Goal: Task Accomplishment & Management: Complete application form

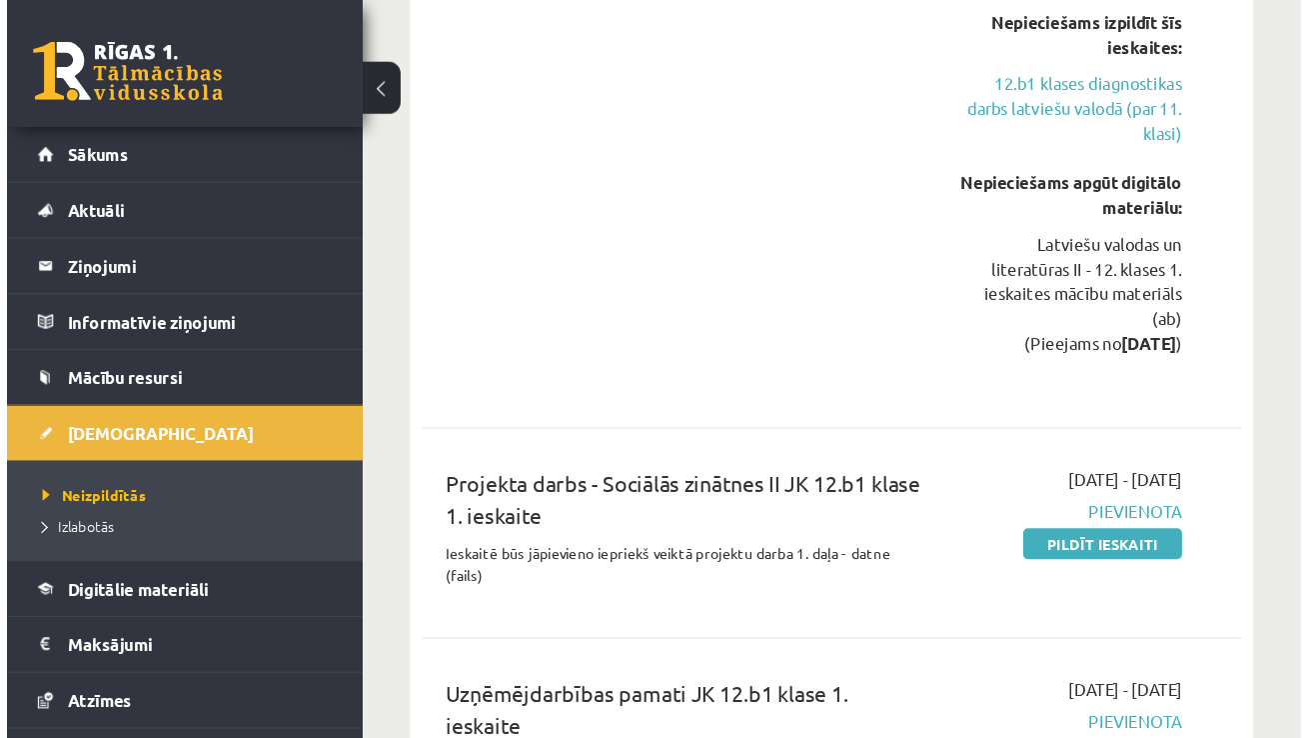
scroll to position [1094, 0]
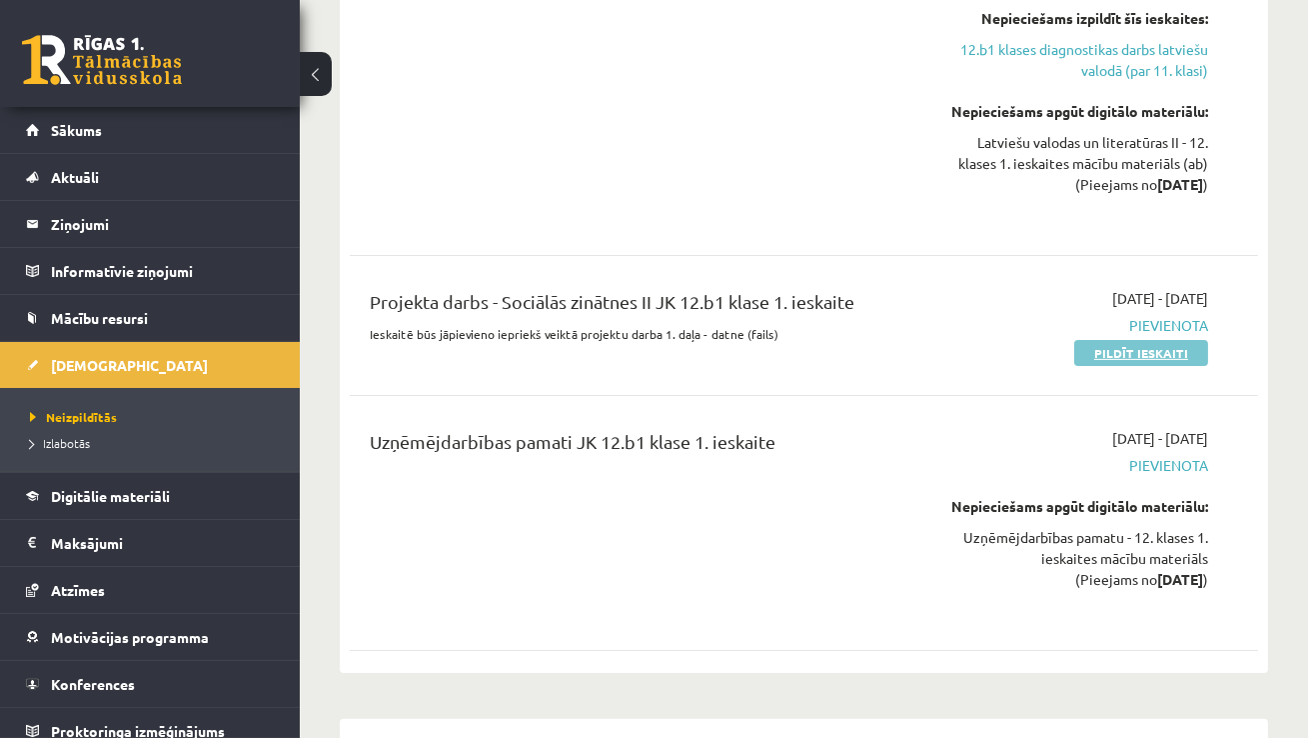
click at [1102, 366] on link "Pildīt ieskaiti" at bounding box center [1142, 353] width 134 height 26
click at [1130, 366] on link "Pildīt ieskaiti" at bounding box center [1142, 353] width 134 height 26
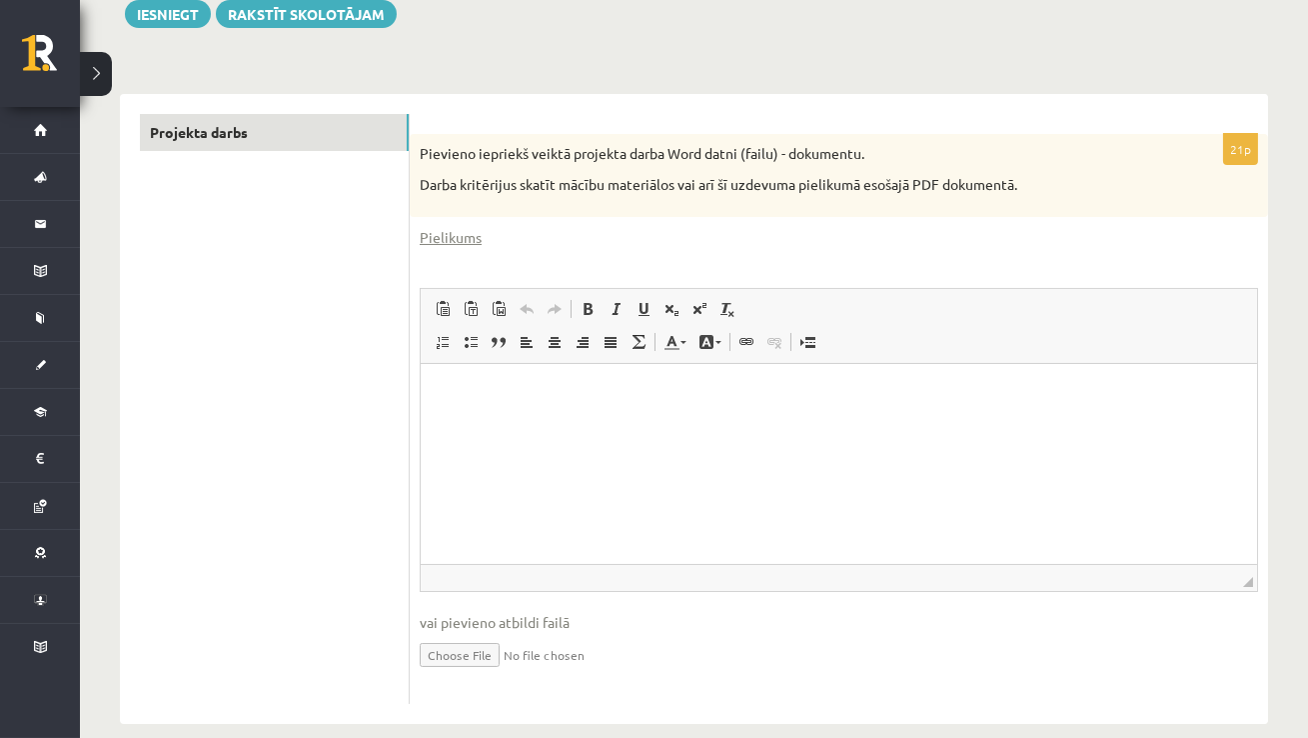
scroll to position [301, 0]
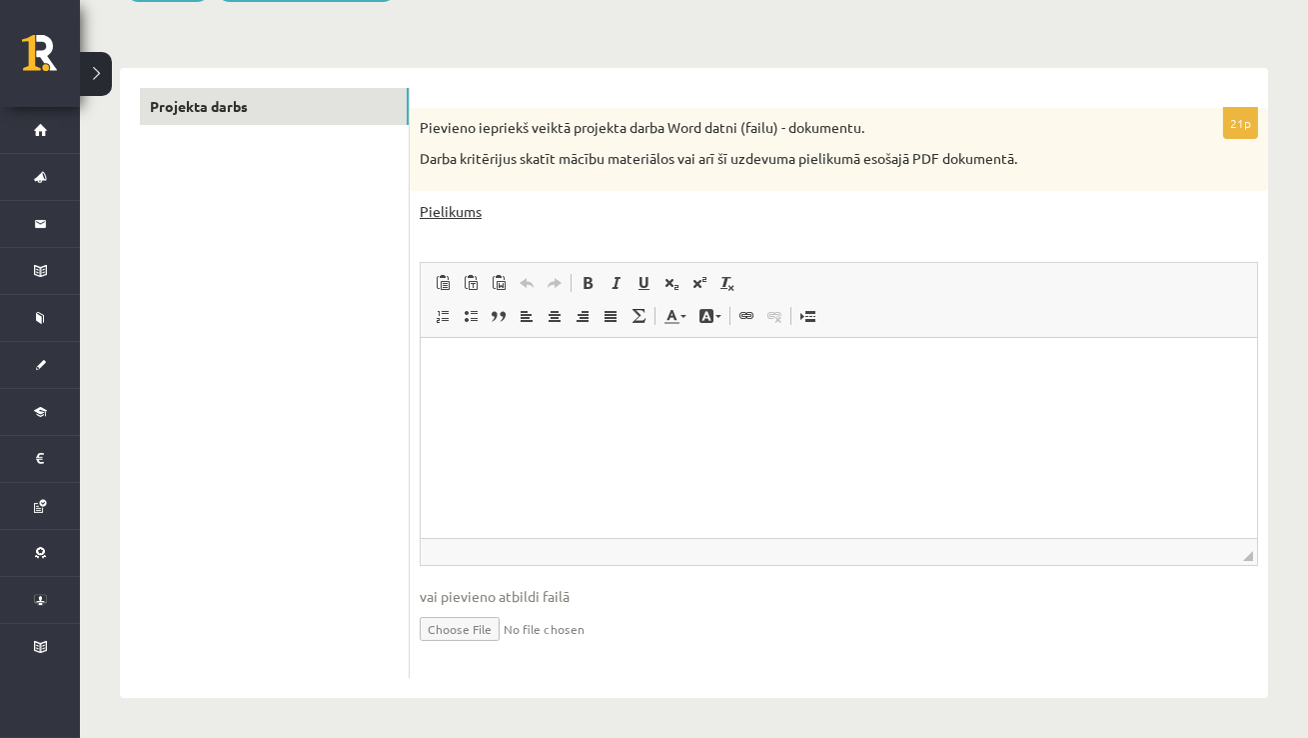
click at [440, 210] on link "Pielikums" at bounding box center [451, 211] width 62 height 21
click at [461, 622] on input "file" at bounding box center [839, 627] width 839 height 41
type input "**********"
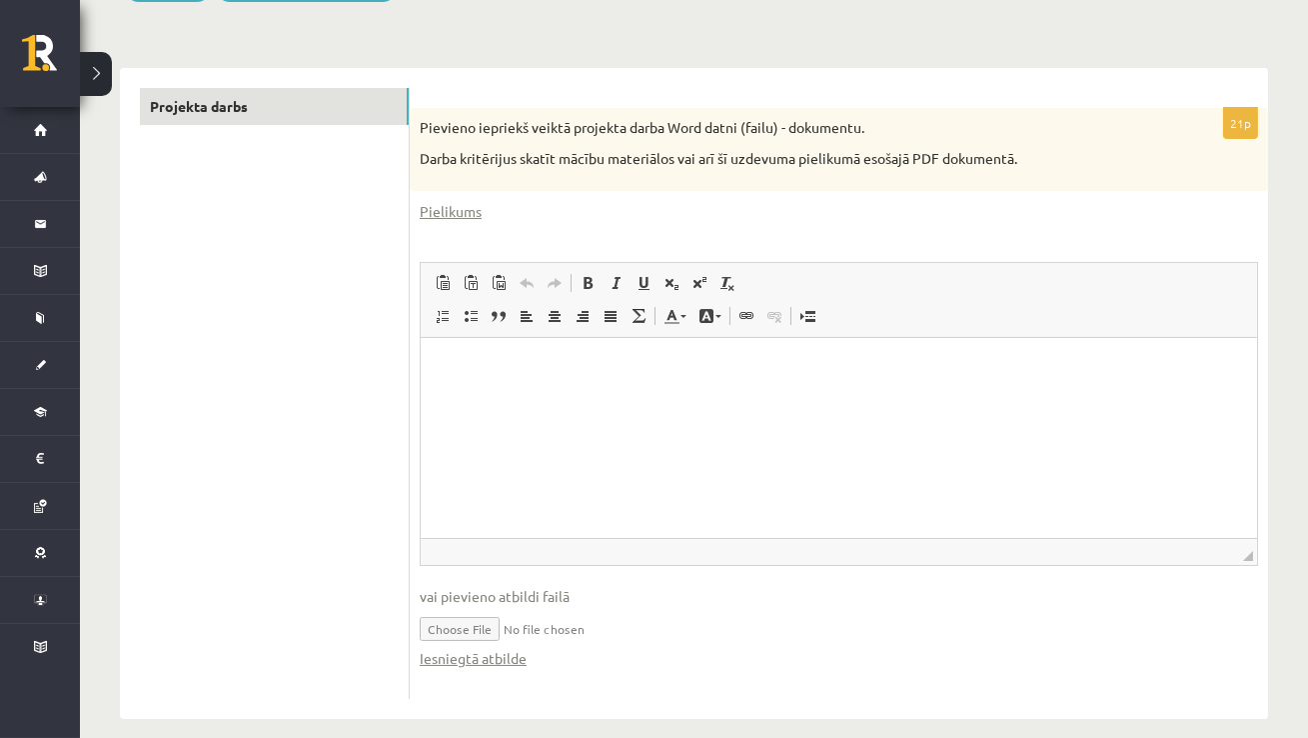
click at [448, 626] on input "file" at bounding box center [839, 627] width 839 height 41
click at [550, 398] on html at bounding box center [838, 367] width 837 height 61
click at [462, 658] on link "Iesniegtā atbilde" at bounding box center [473, 658] width 107 height 21
click at [465, 398] on html "**********" at bounding box center [838, 367] width 837 height 61
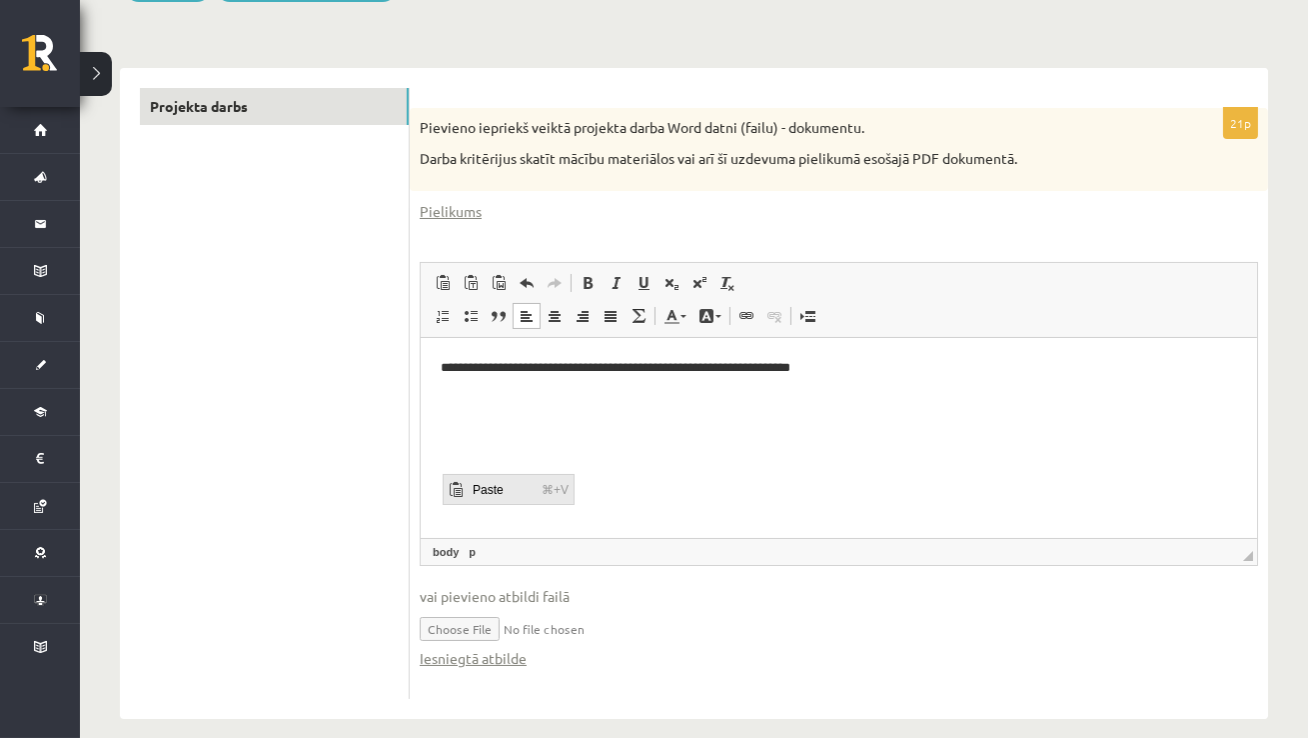
click at [485, 488] on span "Paste" at bounding box center [501, 488] width 69 height 29
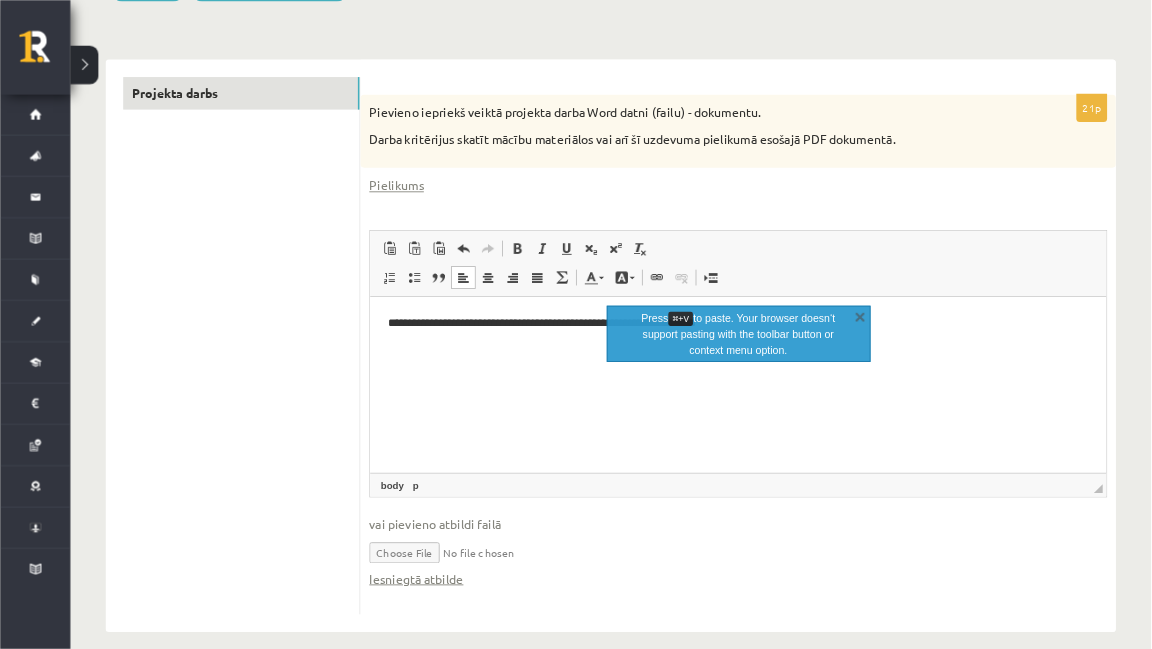
scroll to position [302, 0]
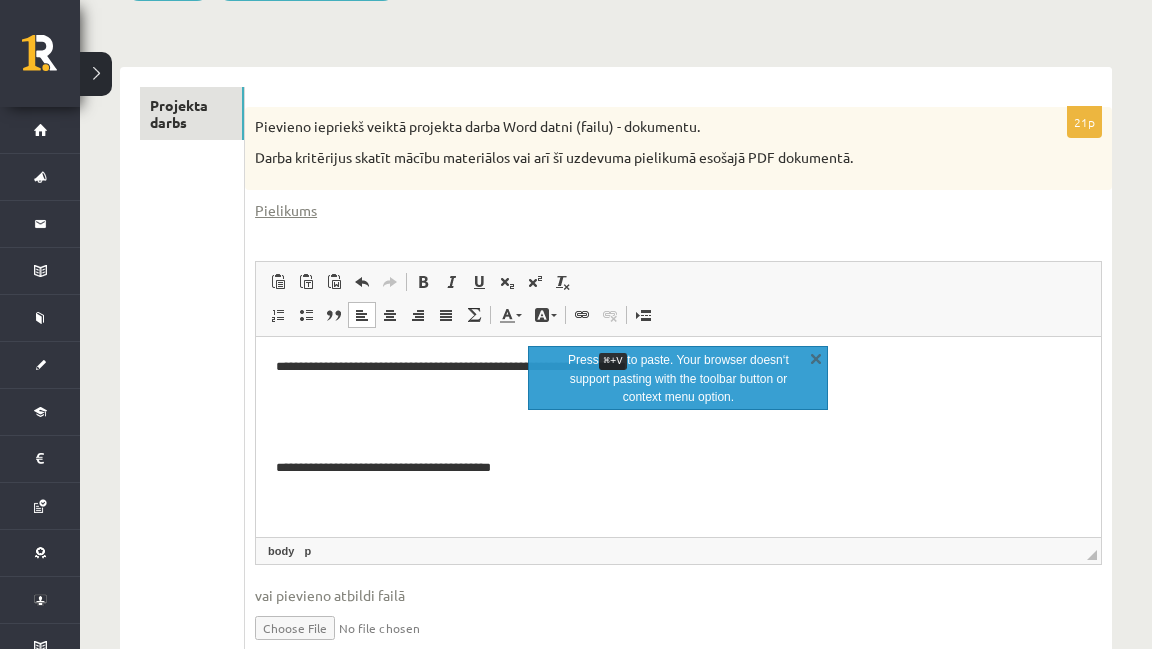
click at [425, 431] on p "Editor, wiswyg-editor-user-answer-47433938322980" at bounding box center [678, 433] width 805 height 21
click at [822, 353] on link "X" at bounding box center [816, 358] width 20 height 20
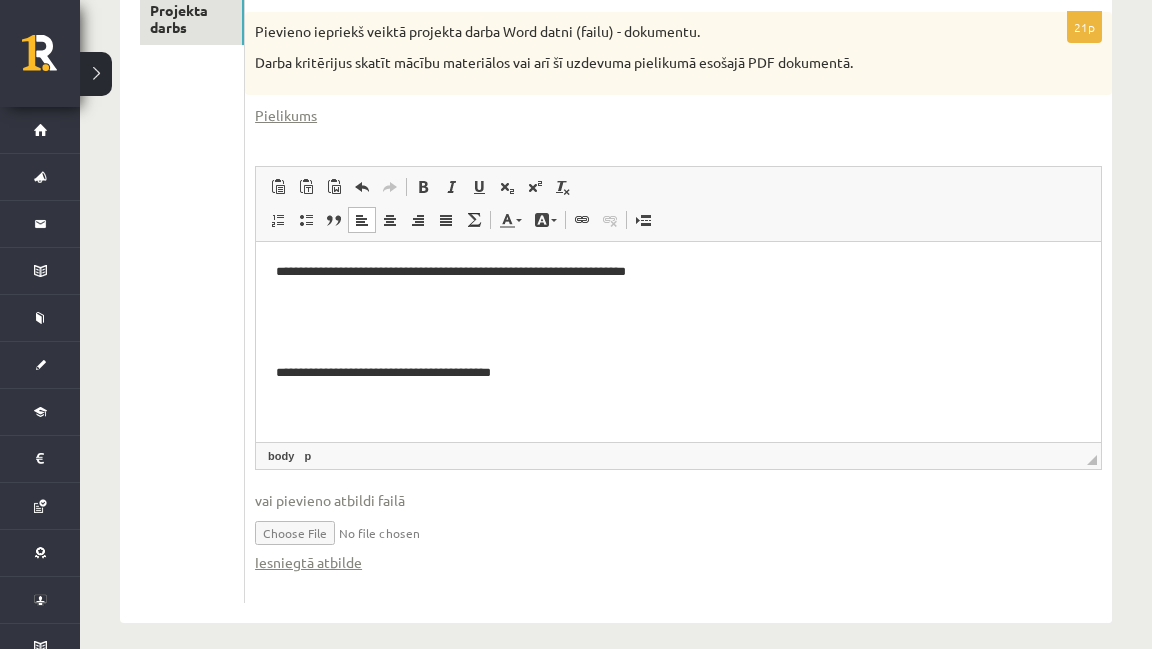
scroll to position [411, 0]
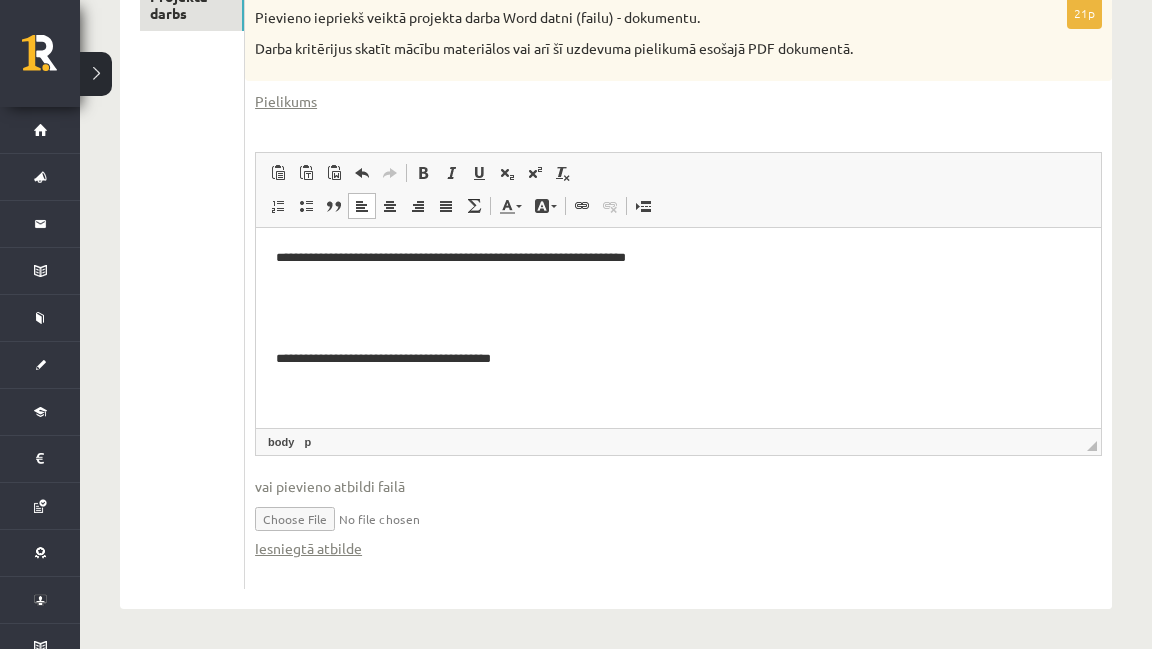
click at [300, 527] on input "file" at bounding box center [678, 517] width 847 height 41
click at [340, 550] on link "Iesniegtā atbilde" at bounding box center [308, 548] width 107 height 21
click at [310, 517] on input "file" at bounding box center [678, 517] width 847 height 41
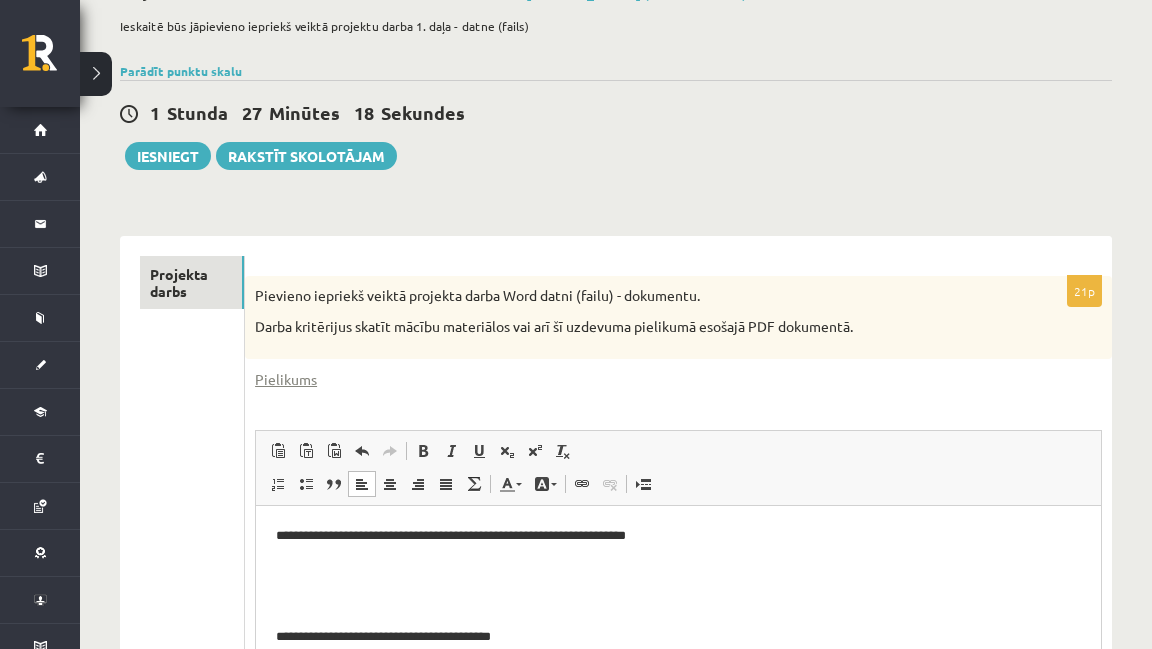
scroll to position [0, 0]
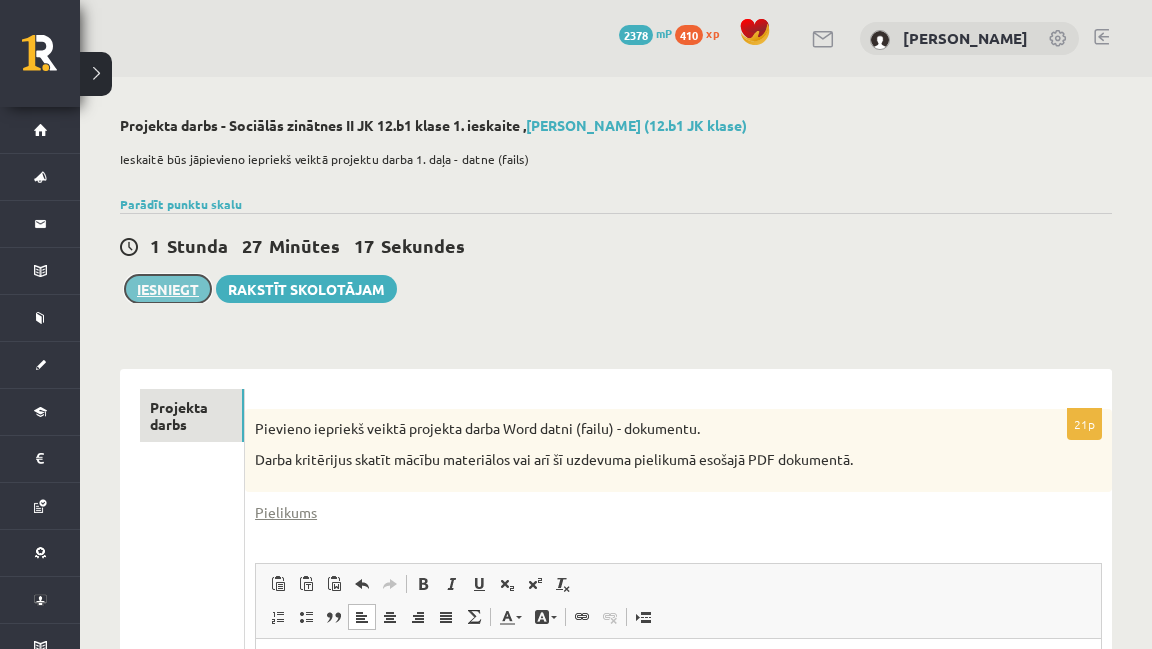
click at [170, 290] on button "Iesniegt" at bounding box center [168, 289] width 86 height 28
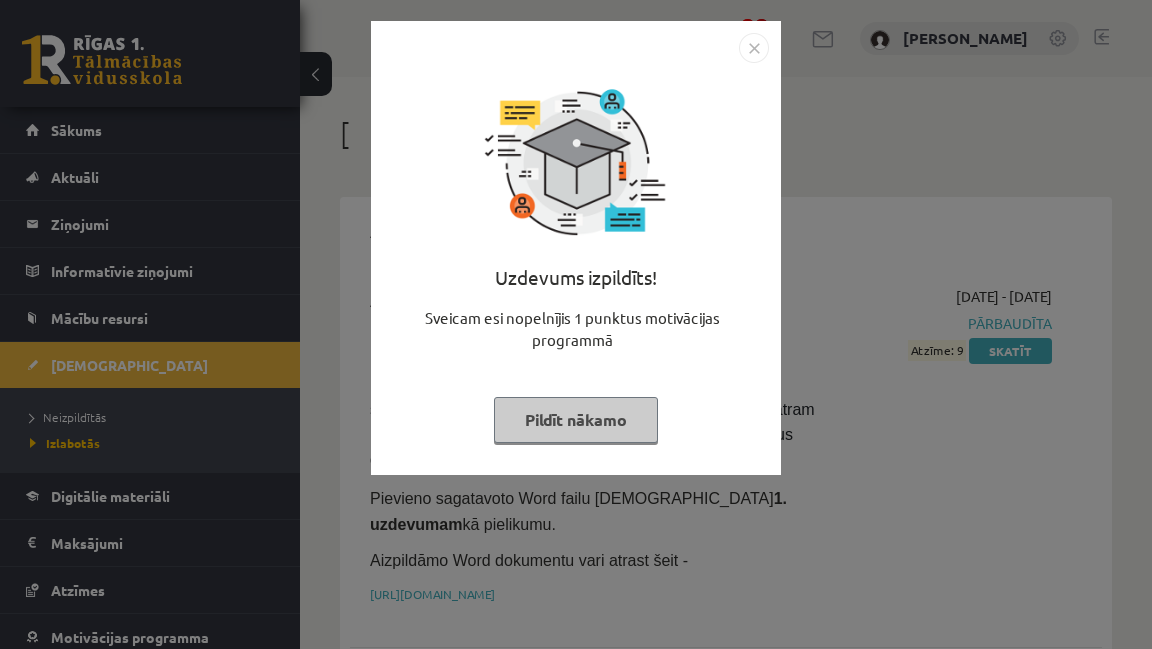
click at [613, 426] on button "Pildīt nākamo" at bounding box center [576, 420] width 164 height 46
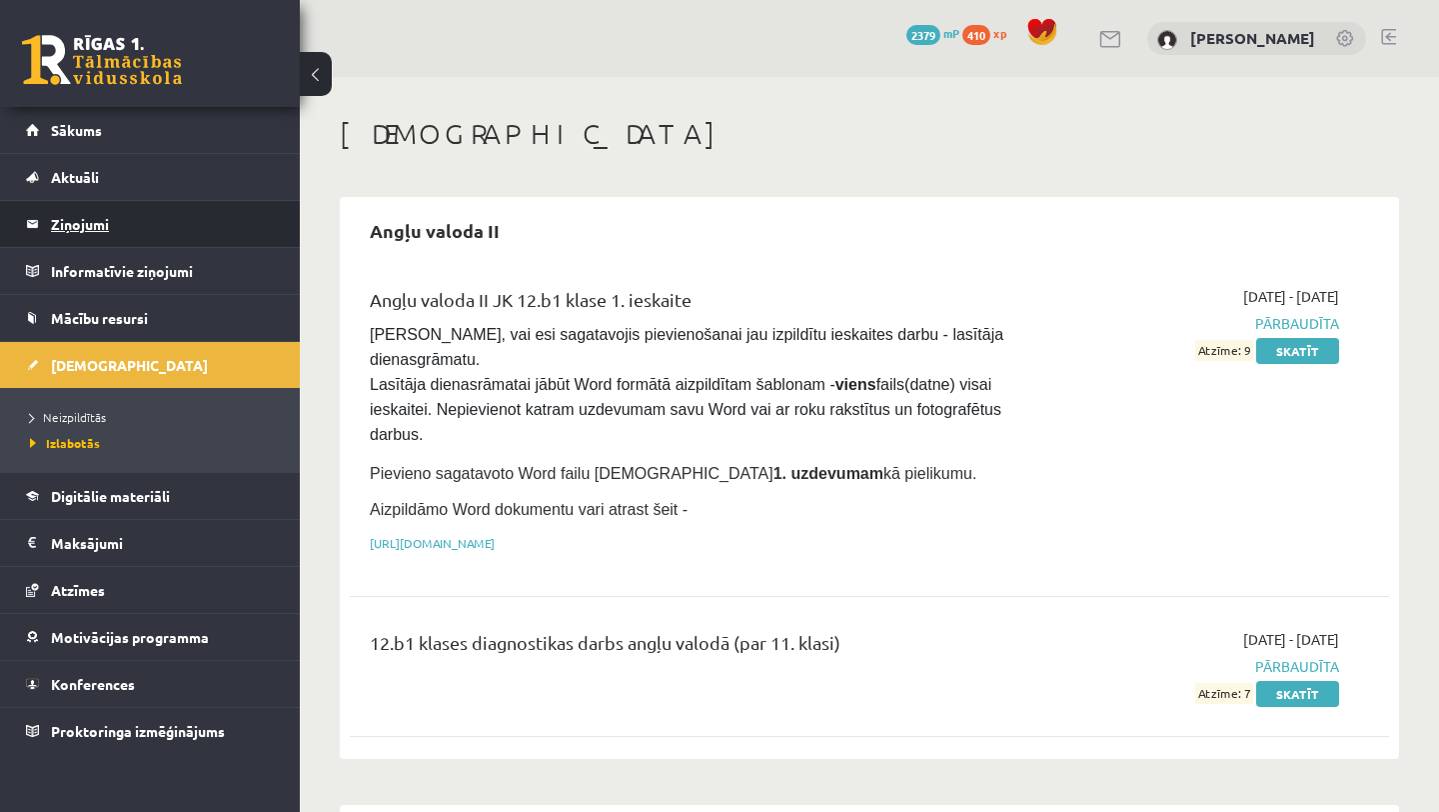
click at [52, 227] on legend "Ziņojumi 0" at bounding box center [163, 224] width 224 height 46
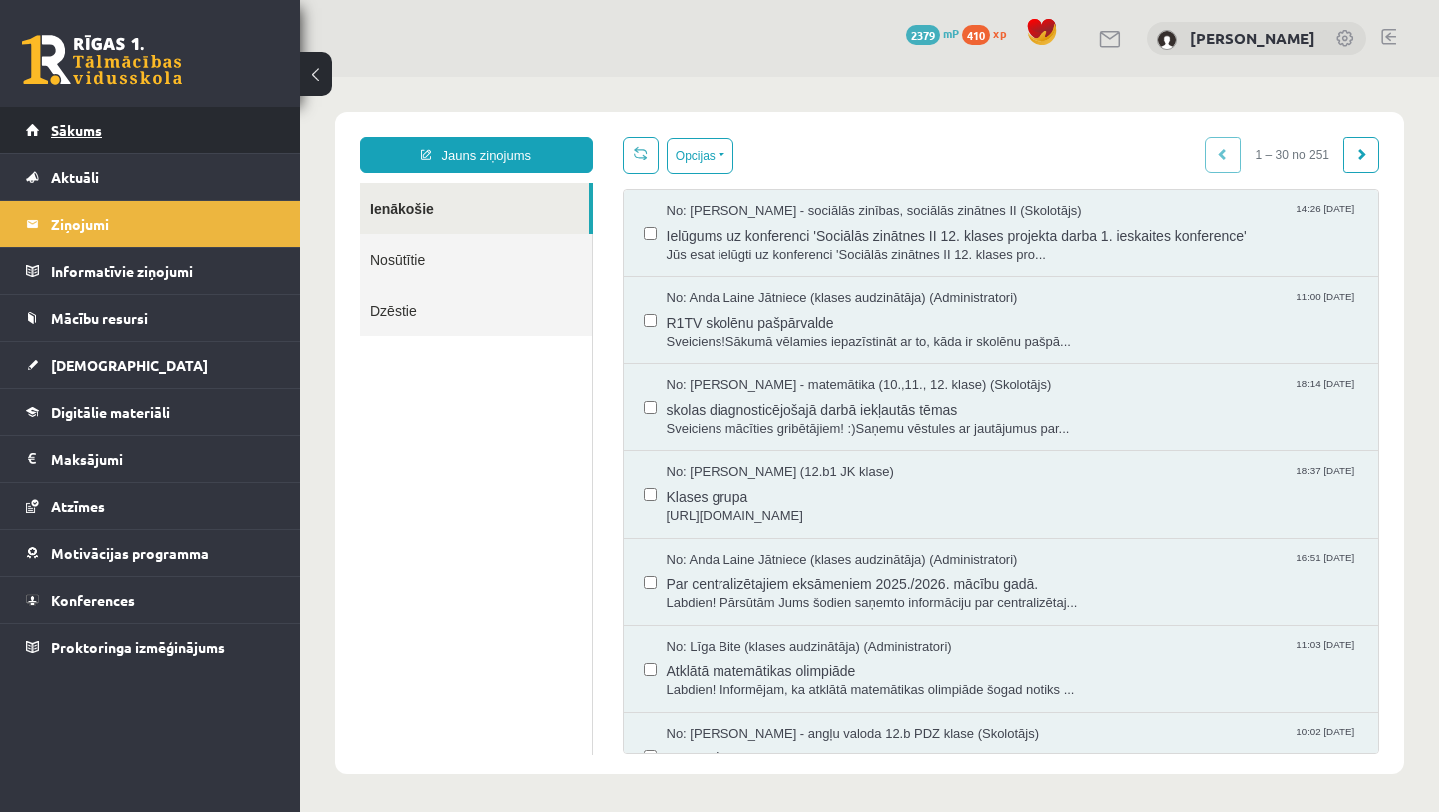
click at [62, 133] on span "Sākums" at bounding box center [76, 130] width 51 height 18
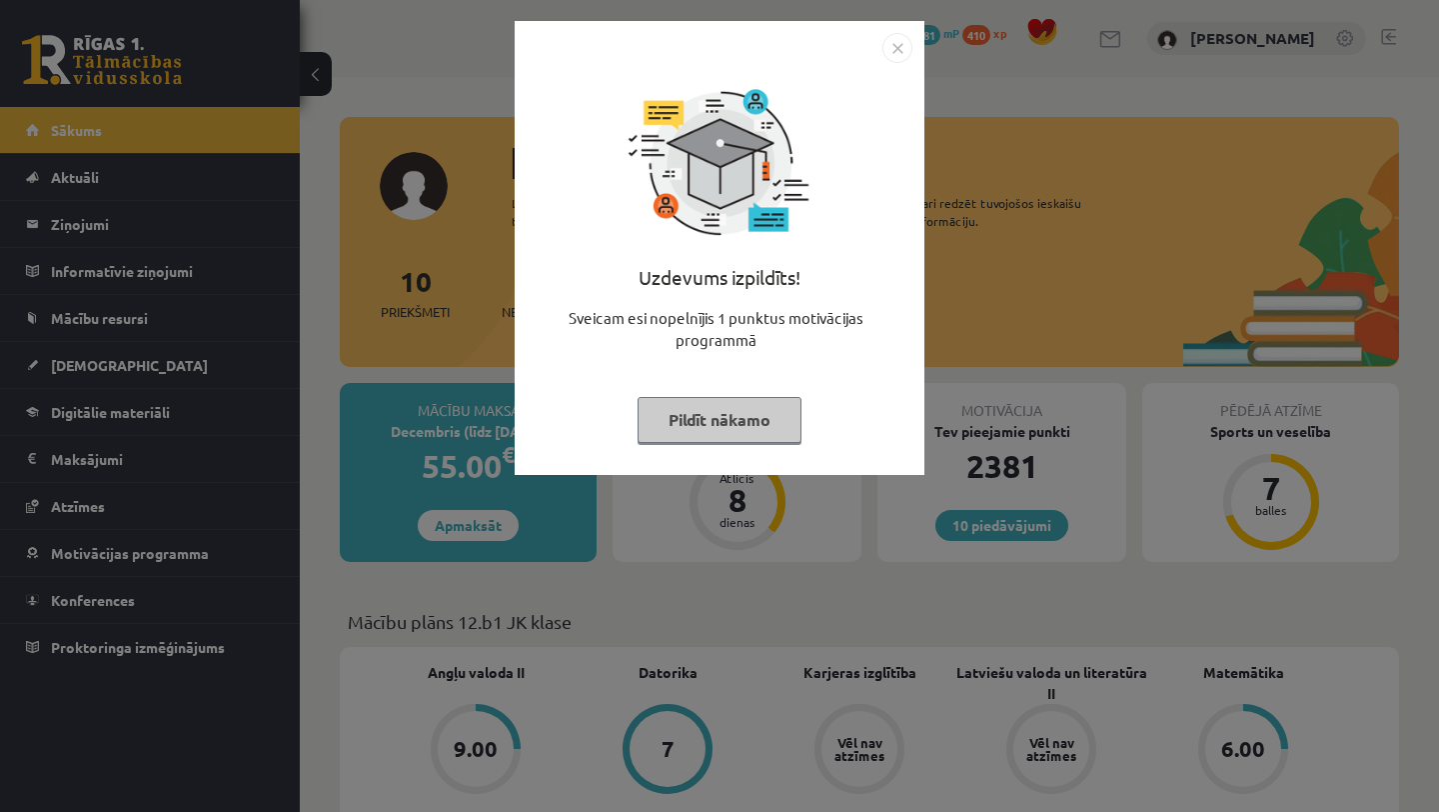
click at [688, 423] on button "Pildīt nākamo" at bounding box center [720, 420] width 164 height 46
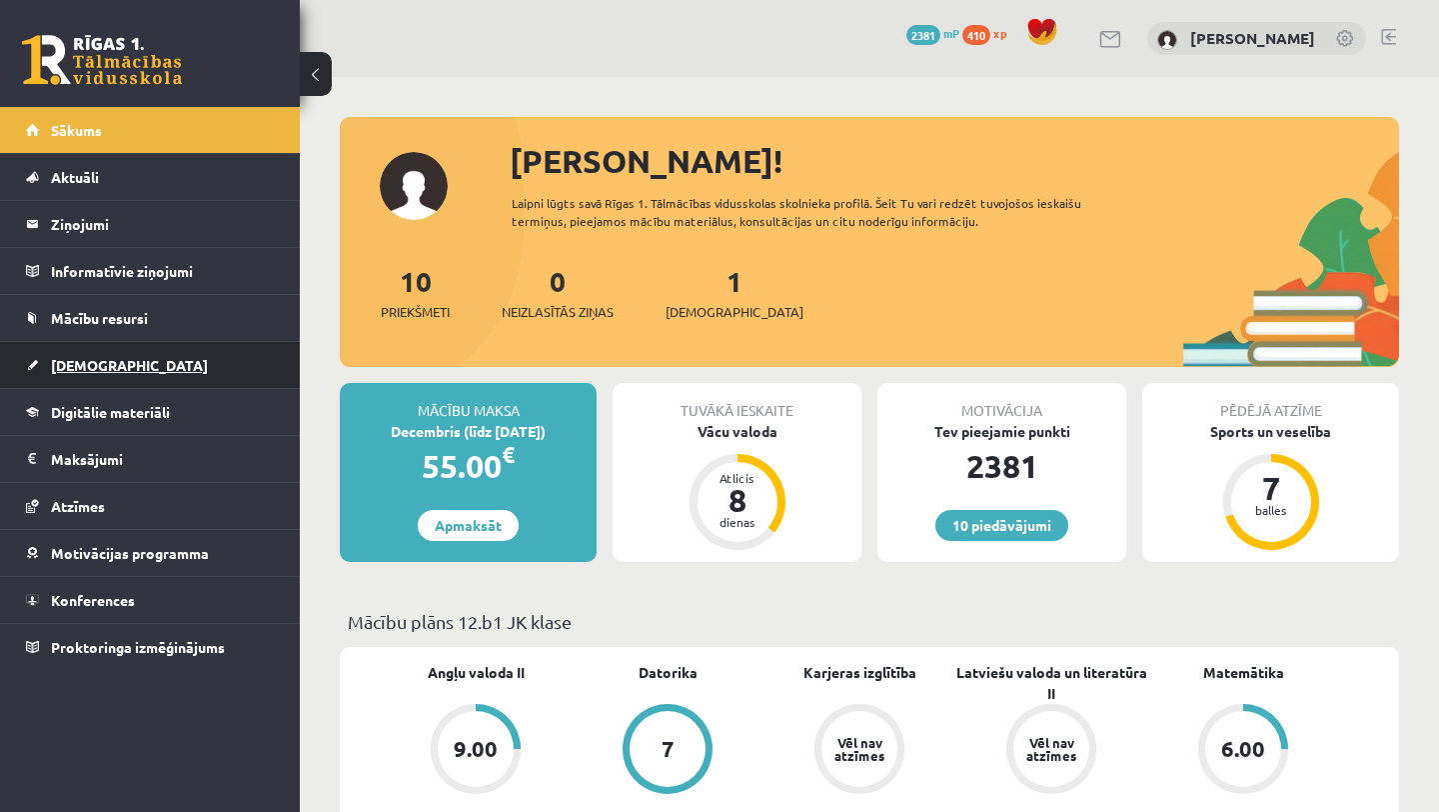
click at [100, 351] on link "[DEMOGRAPHIC_DATA]" at bounding box center [150, 365] width 249 height 46
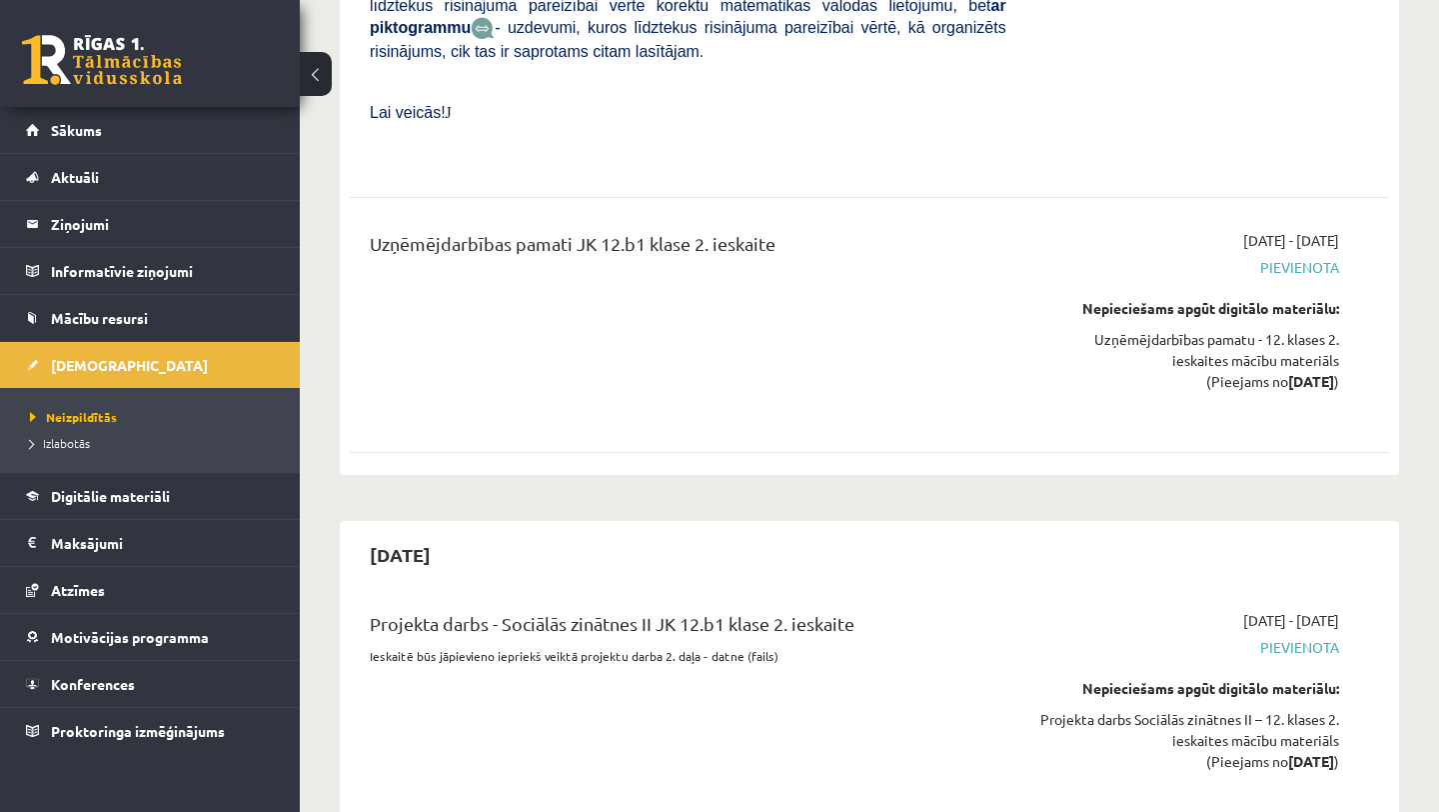
scroll to position [2484, 0]
click at [45, 130] on link "Sākums" at bounding box center [150, 130] width 249 height 46
